Goal: Information Seeking & Learning: Check status

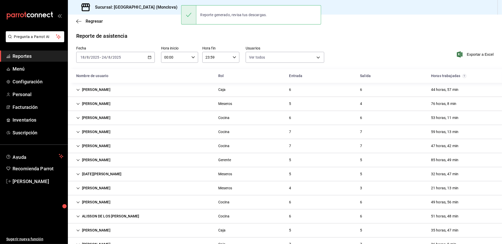
click at [470, 32] on main "Regresar Reporte de asistencia Fecha [DATE] [DATE] - [DATE] [DATE] Hora inicio …" at bounding box center [285, 180] width 434 height 330
click at [29, 60] on span "Reportes" at bounding box center [38, 56] width 51 height 7
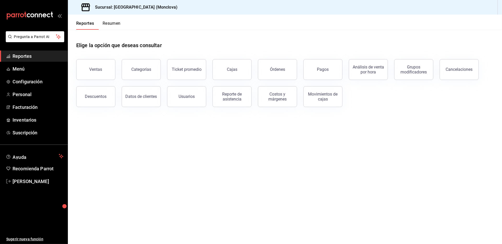
click at [286, 39] on div "Elige la opción que deseas consultar" at bounding box center [284, 41] width 417 height 23
click at [452, 143] on main "Elige la opción que deseas consultar Ventas Categorías Ticket promedio Cajas Ór…" at bounding box center [285, 137] width 434 height 215
click at [225, 80] on button "Cajas" at bounding box center [231, 69] width 39 height 21
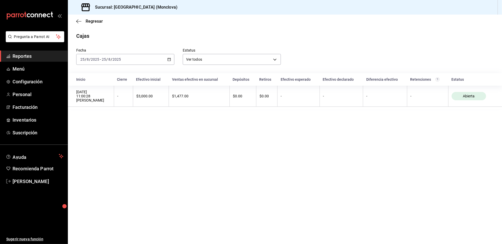
click at [173, 65] on div "[DATE] [DATE] - [DATE] [DATE]" at bounding box center [125, 59] width 98 height 11
click at [107, 137] on span "Rango de fechas" at bounding box center [101, 133] width 40 height 5
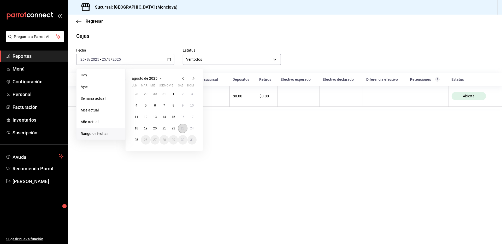
click at [184, 130] on abbr "23" at bounding box center [182, 129] width 3 height 4
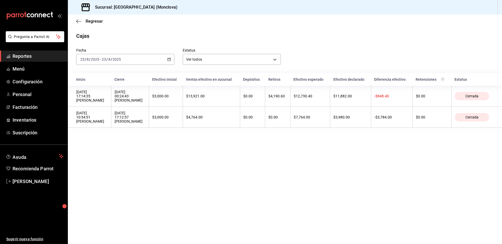
click at [146, 124] on div "[DATE] 17:12:57 [PERSON_NAME]" at bounding box center [130, 117] width 31 height 13
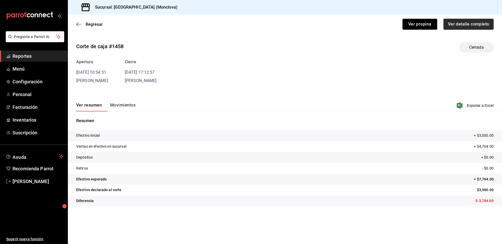
click at [454, 26] on button "Ver detalle completo" at bounding box center [468, 24] width 50 height 11
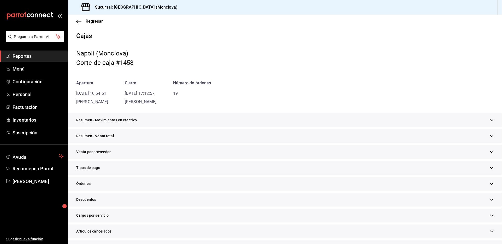
click at [209, 143] on div "Resumen - Venta total" at bounding box center [285, 136] width 434 height 14
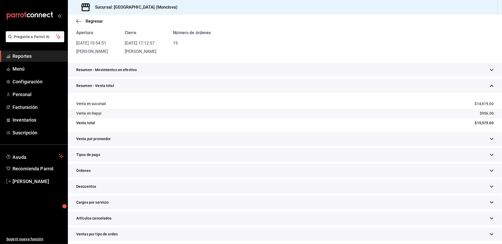
scroll to position [145, 0]
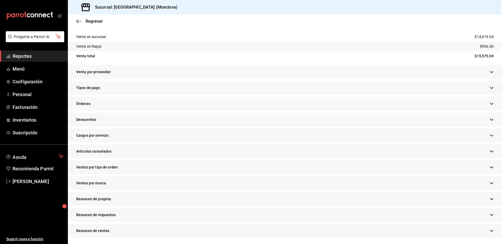
click at [145, 127] on div "Descuentos" at bounding box center [285, 120] width 434 height 14
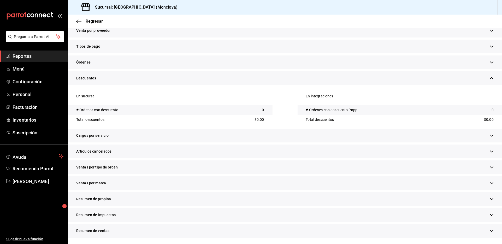
scroll to position [223, 0]
click at [170, 145] on div "Artículos cancelados" at bounding box center [285, 152] width 434 height 14
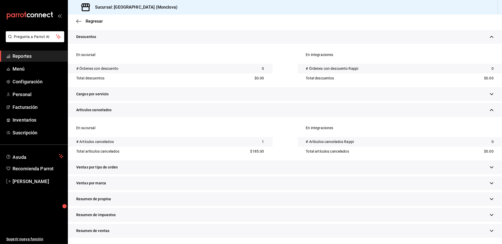
scroll to position [273, 0]
click at [182, 165] on div "Ventas por tipo de orden" at bounding box center [285, 168] width 434 height 14
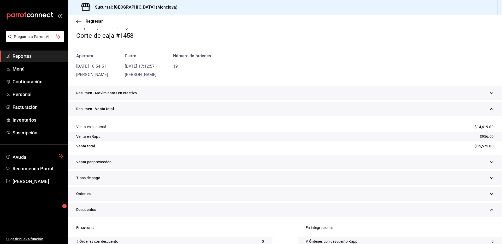
scroll to position [0, 0]
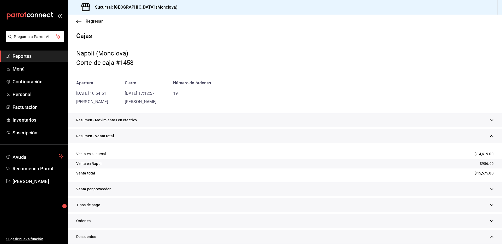
click at [86, 24] on span "Regresar" at bounding box center [94, 21] width 17 height 5
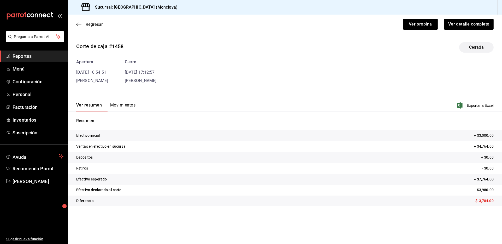
click at [98, 27] on span "Regresar" at bounding box center [94, 24] width 17 height 5
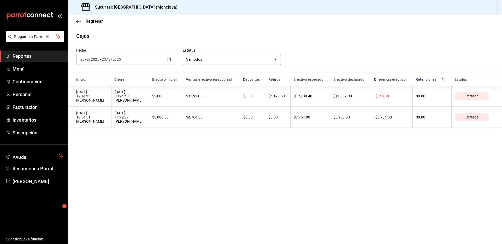
click at [146, 103] on div "[DATE] 00:24:43 [PERSON_NAME]" at bounding box center [130, 96] width 31 height 13
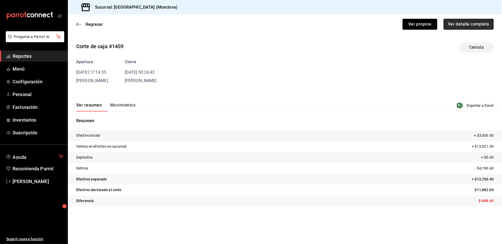
click at [464, 30] on button "Ver detalle completo" at bounding box center [468, 24] width 50 height 11
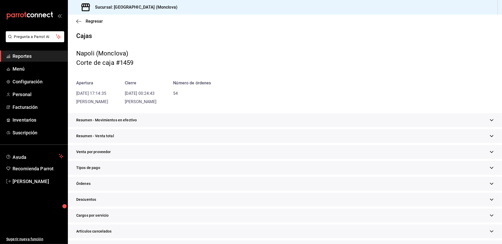
click at [189, 143] on div "Resumen - Venta total" at bounding box center [285, 136] width 434 height 14
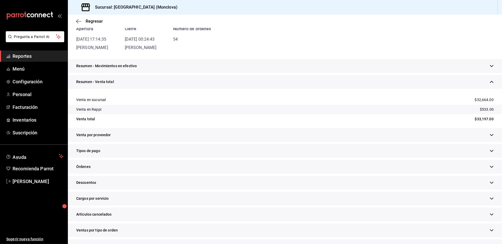
scroll to position [87, 0]
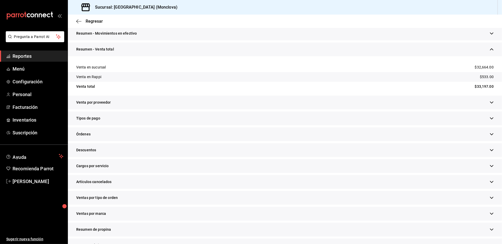
click at [163, 157] on div "Descuentos" at bounding box center [285, 150] width 434 height 14
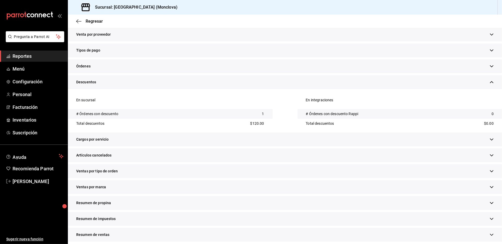
scroll to position [174, 0]
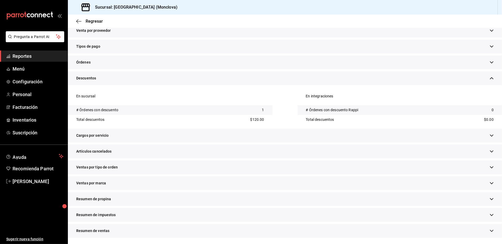
click at [200, 159] on div "Artículos cancelados" at bounding box center [285, 152] width 434 height 14
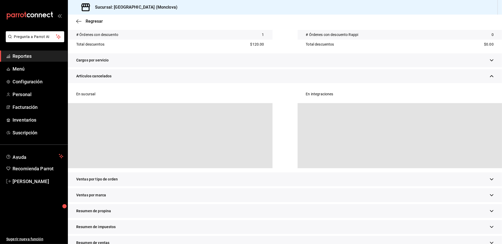
scroll to position [261, 0]
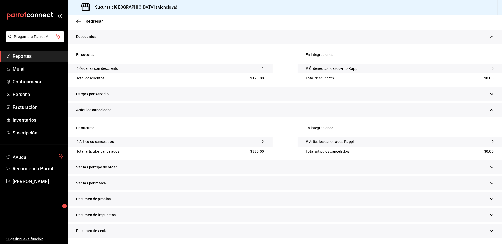
click at [233, 174] on div "Ventas por tipo de orden" at bounding box center [285, 168] width 434 height 14
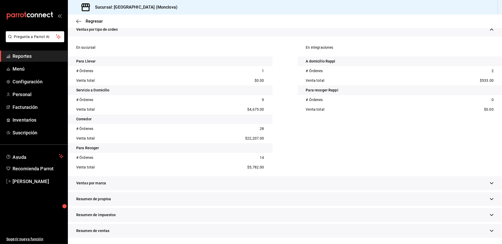
scroll to position [406, 0]
click at [95, 22] on span "Regresar" at bounding box center [94, 21] width 17 height 5
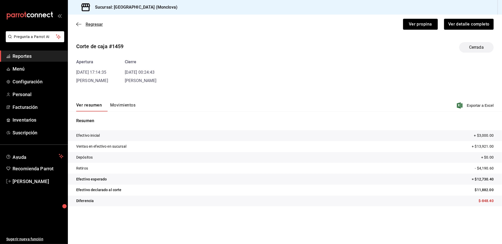
click at [97, 27] on span "Regresar" at bounding box center [94, 24] width 17 height 5
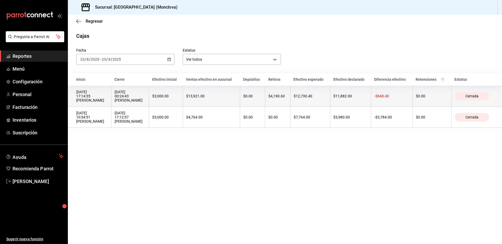
click at [183, 107] on th "$3,000.00" at bounding box center [166, 96] width 34 height 21
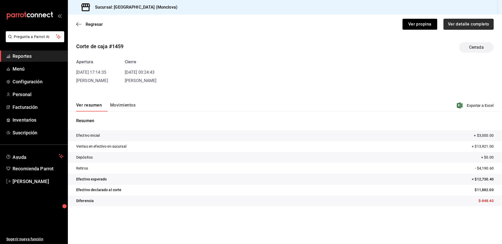
click at [479, 26] on button "Ver detalle completo" at bounding box center [468, 24] width 50 height 11
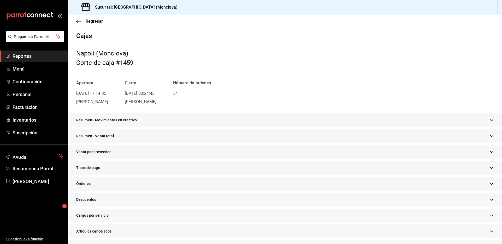
click at [177, 143] on div "Resumen - Venta total" at bounding box center [285, 136] width 434 height 14
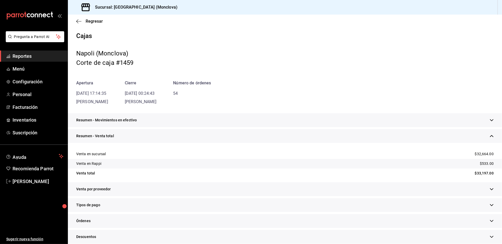
click at [317, 82] on div "Cajas [PERSON_NAME] (Monclova) Corte de caja #1459 Apertura [DATE] 17:14:35 [PE…" at bounding box center [285, 68] width 434 height 73
click at [247, 82] on div "Cajas [PERSON_NAME] (Monclova) Corte de caja #1459 Apertura [DATE] 17:14:35 [PE…" at bounding box center [285, 68] width 434 height 73
click at [237, 35] on main "Regresar Cajas [PERSON_NAME] (Monclova) Corte de caja #1459 Apertura [DATE] 17:…" at bounding box center [285, 188] width 434 height 347
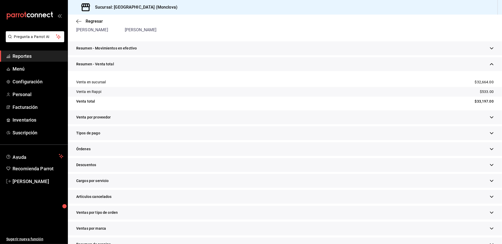
scroll to position [87, 0]
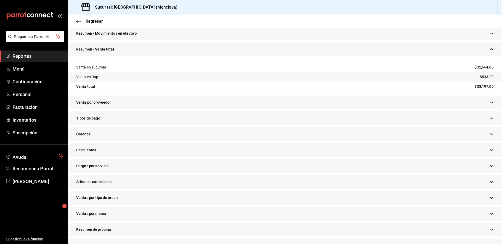
click at [193, 141] on div "Órdenes" at bounding box center [285, 135] width 434 height 14
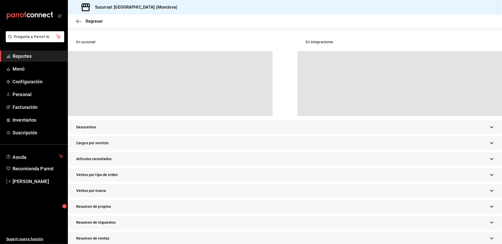
scroll to position [232, 0]
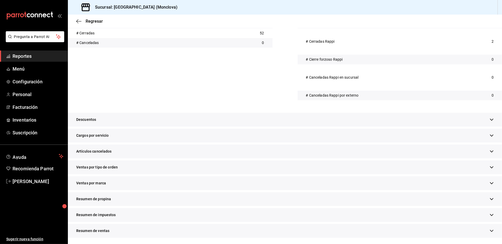
click at [192, 127] on div "Descuentos" at bounding box center [285, 120] width 434 height 14
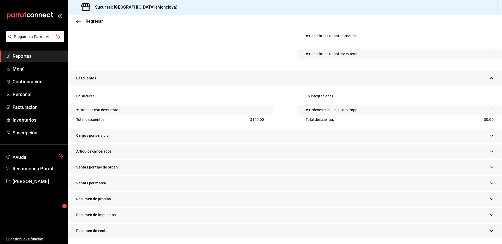
scroll to position [319, 0]
click at [187, 159] on div "Artículos cancelados" at bounding box center [285, 152] width 434 height 14
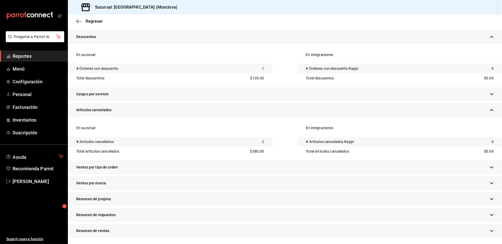
scroll to position [401, 0]
click at [215, 161] on div "Ventas por tipo de orden" at bounding box center [285, 168] width 434 height 14
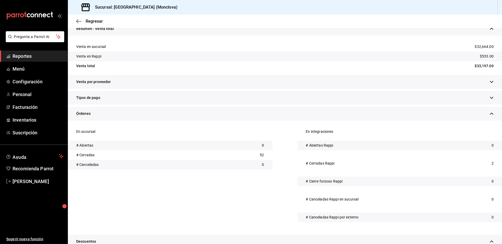
scroll to position [0, 0]
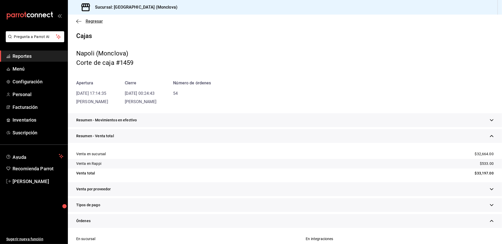
click at [98, 24] on span "Regresar" at bounding box center [94, 21] width 17 height 5
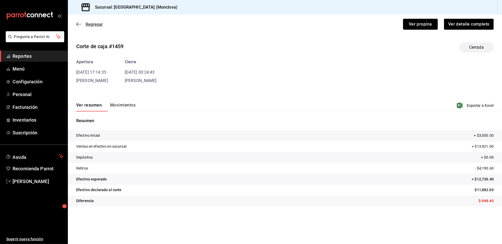
click at [95, 27] on span "Regresar" at bounding box center [94, 24] width 17 height 5
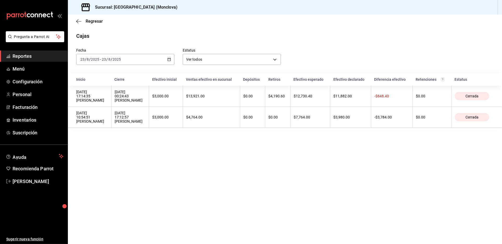
click at [170, 61] on \(Stroke\) "button" at bounding box center [168, 59] width 3 height 3
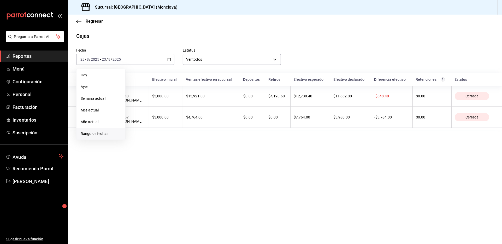
click at [108, 136] on li "Rango de fechas" at bounding box center [100, 134] width 49 height 12
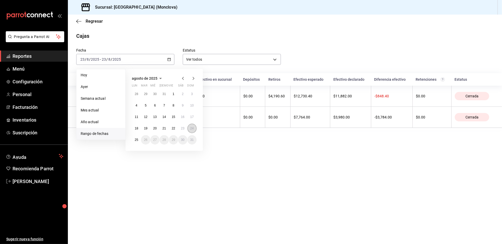
click at [193, 130] on abbr "24" at bounding box center [191, 129] width 3 height 4
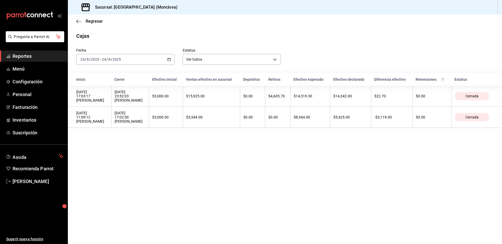
click at [235, 128] on th "$5,544.00" at bounding box center [211, 117] width 57 height 21
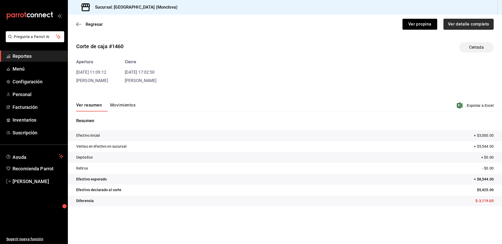
click at [444, 30] on button "Ver detalle completo" at bounding box center [468, 24] width 50 height 11
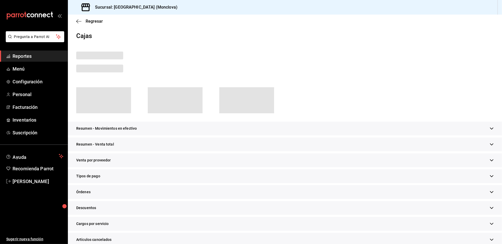
click at [227, 152] on div "Resumen - Venta total" at bounding box center [285, 145] width 434 height 14
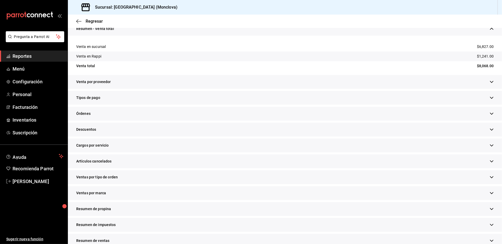
scroll to position [116, 0]
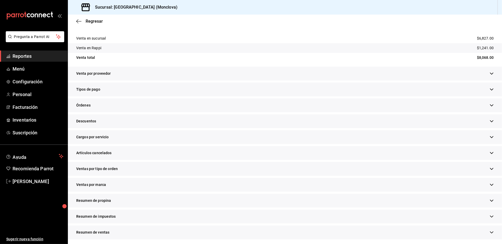
click at [169, 128] on div "Descuentos" at bounding box center [285, 122] width 434 height 14
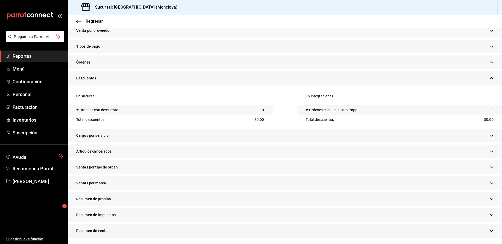
scroll to position [203, 0]
click at [200, 159] on div "Artículos cancelados" at bounding box center [285, 152] width 434 height 14
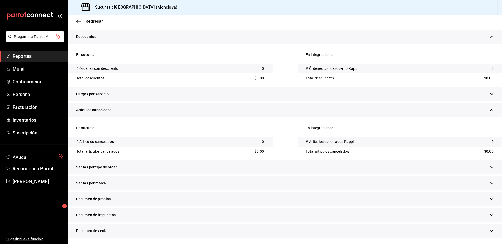
scroll to position [273, 0]
click at [202, 162] on div "Ventas por tipo de orden" at bounding box center [285, 168] width 434 height 14
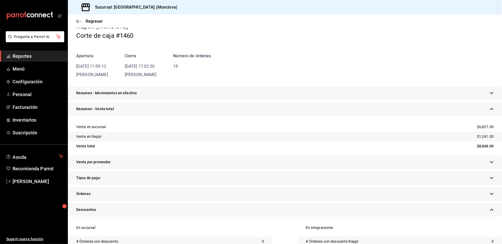
scroll to position [0, 0]
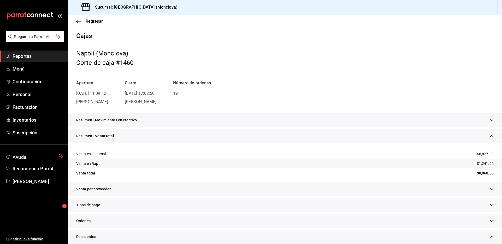
click at [86, 20] on div "Regresar" at bounding box center [285, 21] width 434 height 13
click at [90, 24] on span "Regresar" at bounding box center [94, 21] width 17 height 5
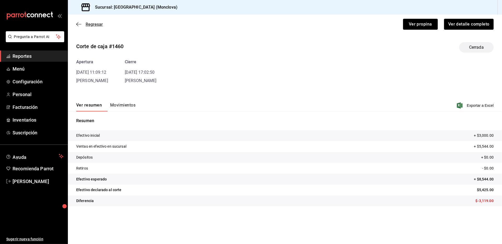
click at [98, 27] on span "Regresar" at bounding box center [94, 24] width 17 height 5
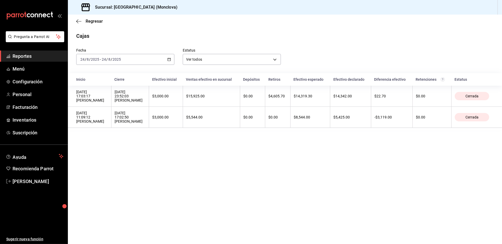
click at [183, 107] on th "$3,000.00" at bounding box center [166, 96] width 34 height 21
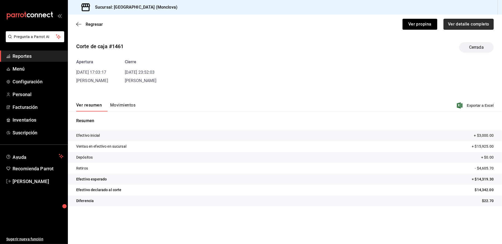
click at [452, 30] on button "Ver detalle completo" at bounding box center [468, 24] width 50 height 11
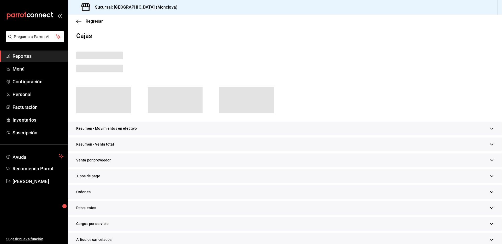
click at [250, 154] on div "Resumen - Venta total" at bounding box center [285, 146] width 434 height 16
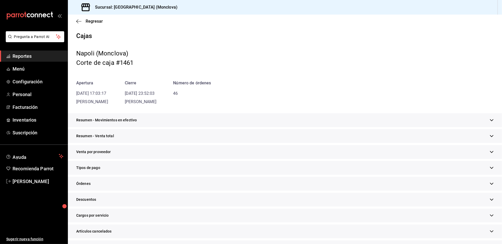
click at [253, 143] on div "Resumen - Venta total" at bounding box center [285, 136] width 434 height 14
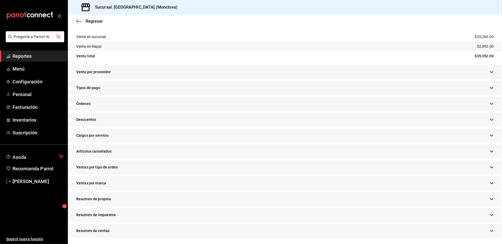
scroll to position [173, 0]
click at [221, 113] on div "Descuentos" at bounding box center [285, 120] width 434 height 14
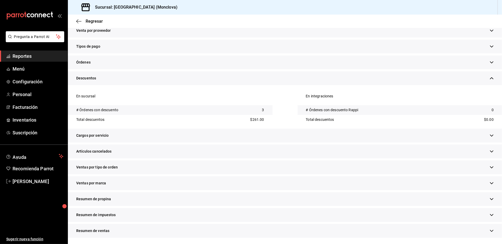
scroll to position [223, 0]
click at [201, 145] on div "Artículos cancelados" at bounding box center [285, 152] width 434 height 14
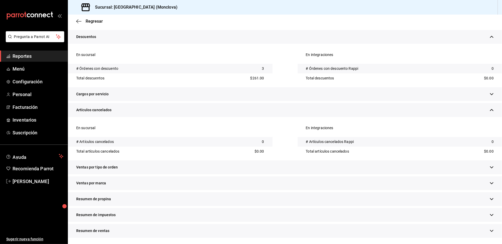
scroll to position [273, 0]
click at [199, 161] on div "Ventas por tipo de orden" at bounding box center [285, 168] width 434 height 14
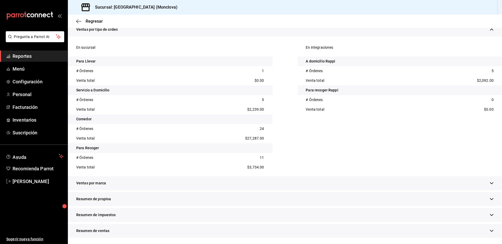
scroll to position [418, 0]
click at [42, 60] on span "Reportes" at bounding box center [38, 56] width 51 height 7
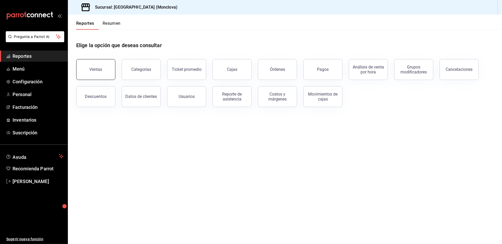
click at [103, 73] on button "Ventas" at bounding box center [95, 69] width 39 height 21
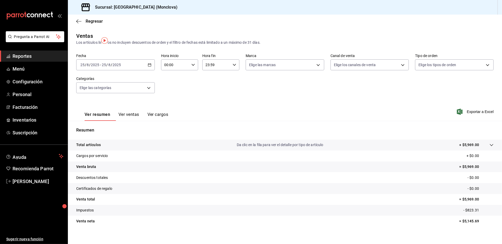
click at [153, 70] on div "[DATE] [DATE] - [DATE] [DATE]" at bounding box center [115, 64] width 79 height 11
click at [117, 130] on li "Rango de fechas" at bounding box center [100, 128] width 49 height 12
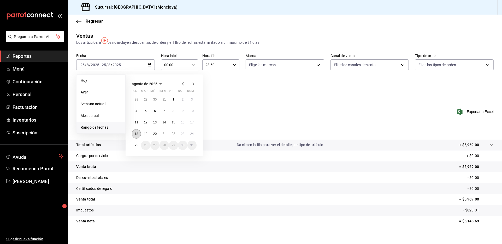
click at [138, 136] on abbr "18" at bounding box center [136, 134] width 3 height 4
click at [194, 136] on abbr "24" at bounding box center [191, 134] width 3 height 4
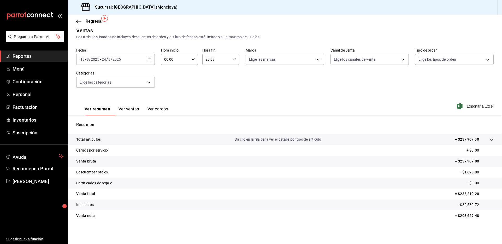
scroll to position [8, 0]
